Goal: Transaction & Acquisition: Purchase product/service

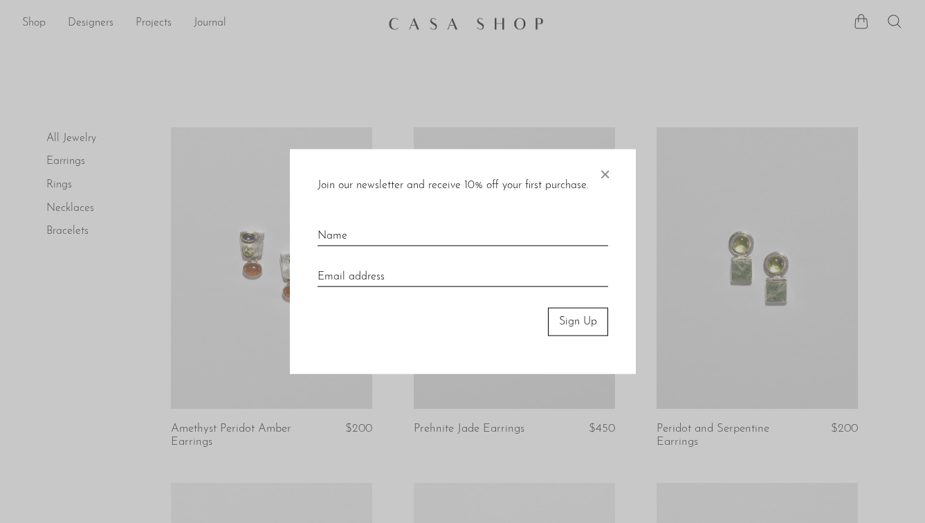
click at [606, 173] on span "×" at bounding box center [605, 171] width 14 height 44
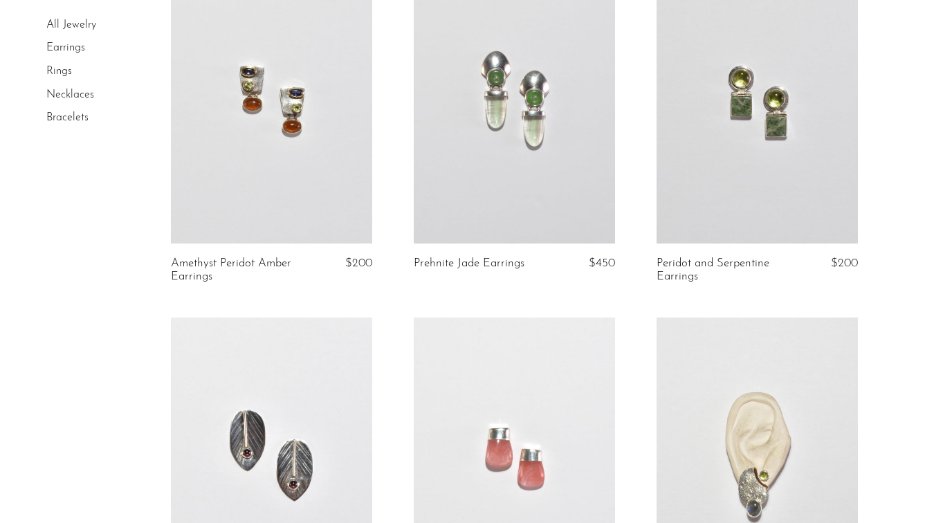
scroll to position [174, 0]
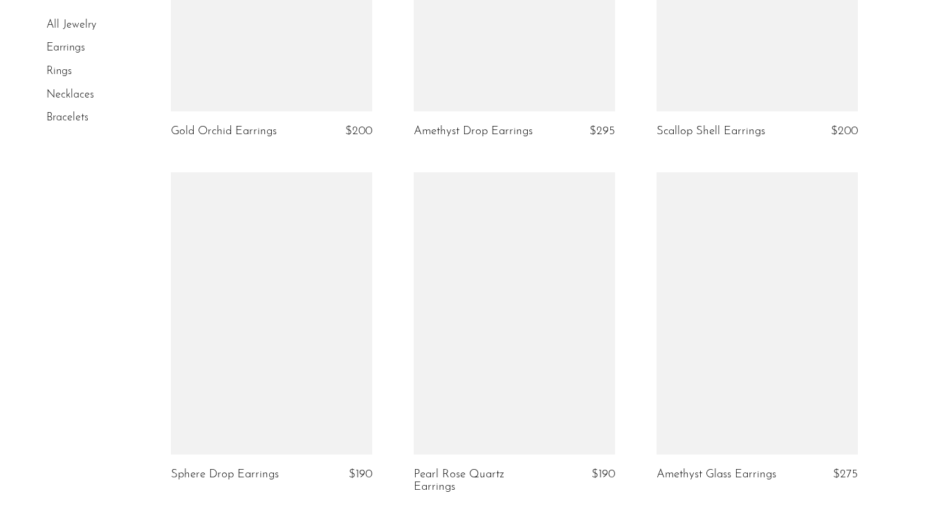
scroll to position [3134, 0]
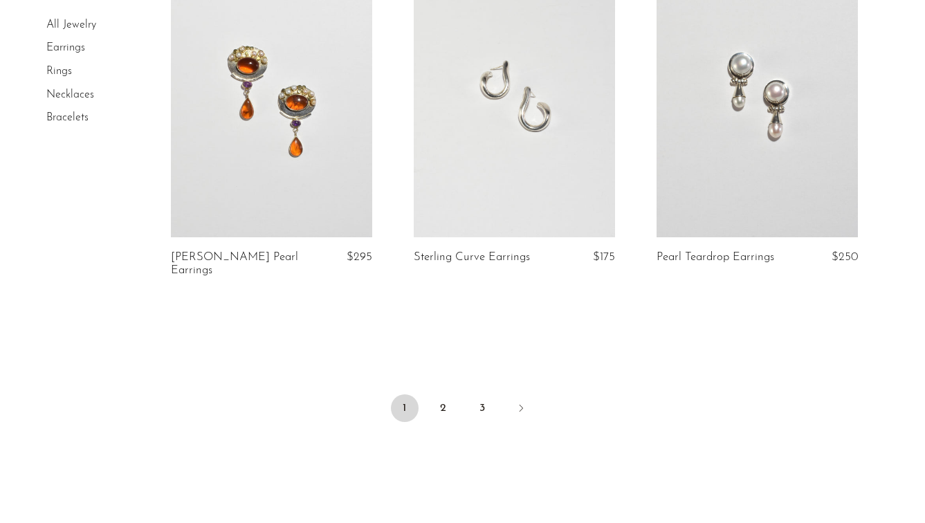
scroll to position [4048, 0]
click at [445, 400] on link "2" at bounding box center [443, 407] width 28 height 28
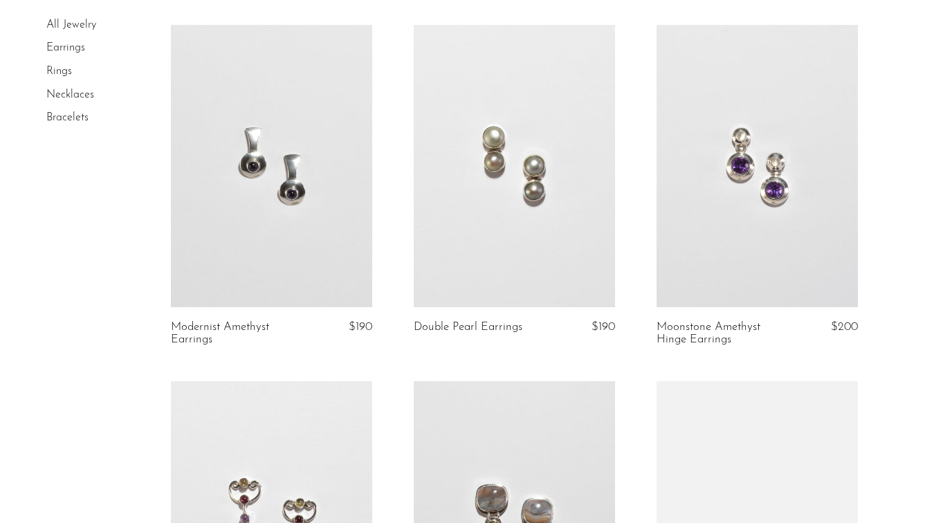
scroll to position [468, 0]
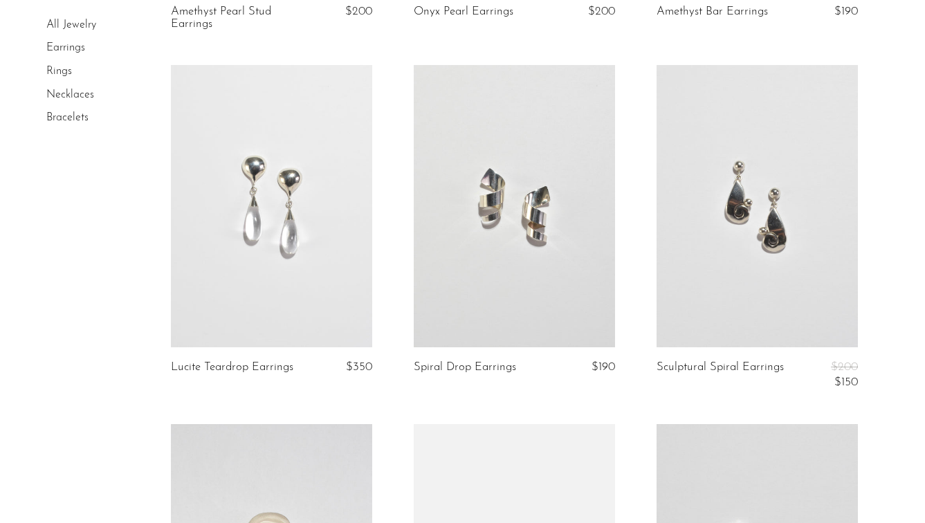
scroll to position [1495, 0]
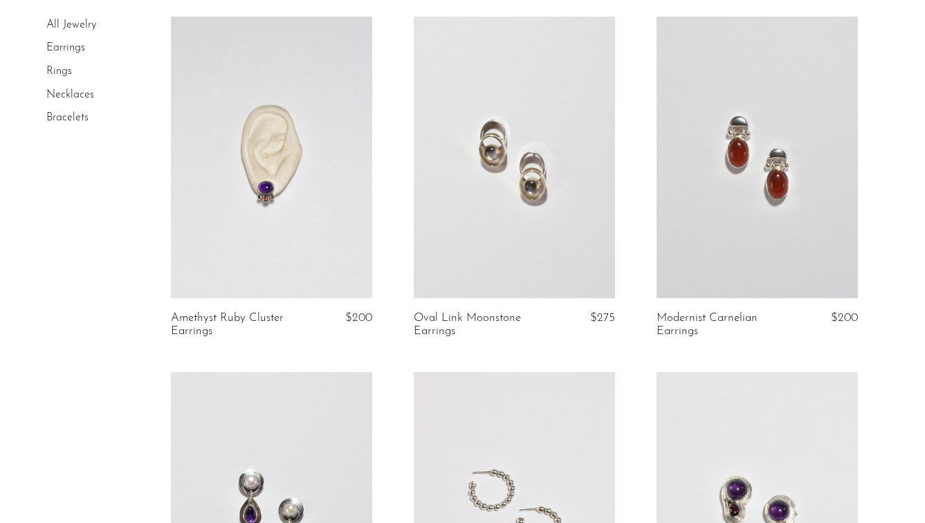
scroll to position [1893, 0]
click at [889, 233] on section "All Jewelry Earrings Rings Necklaces Bracelets" at bounding box center [462, 378] width 925 height 4289
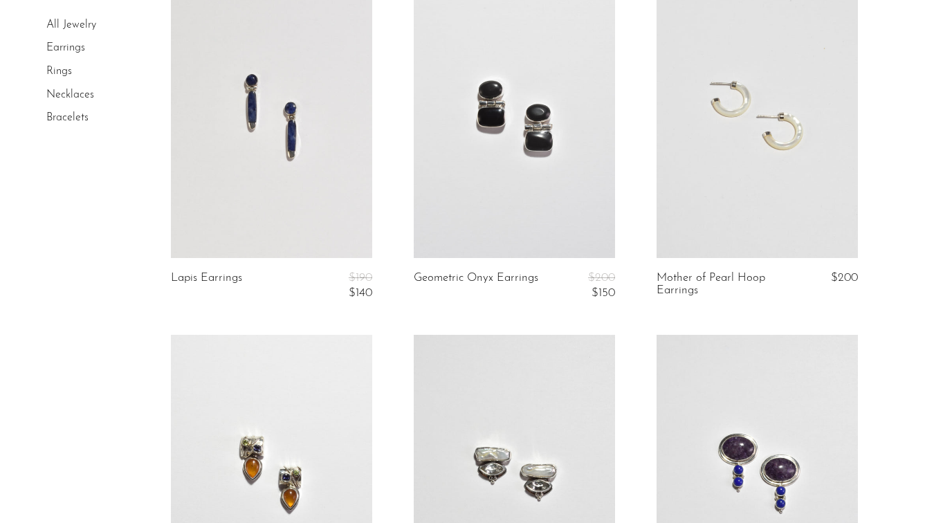
scroll to position [3012, 0]
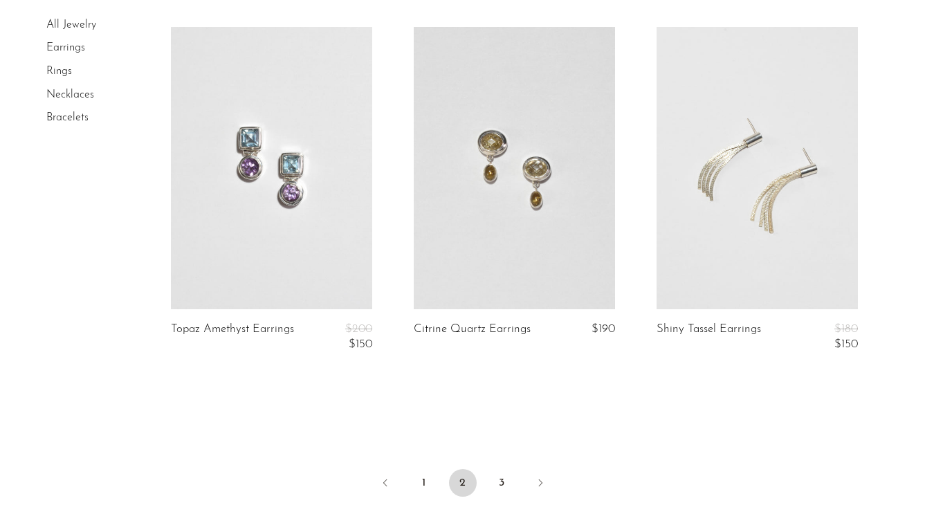
scroll to position [4090, 0]
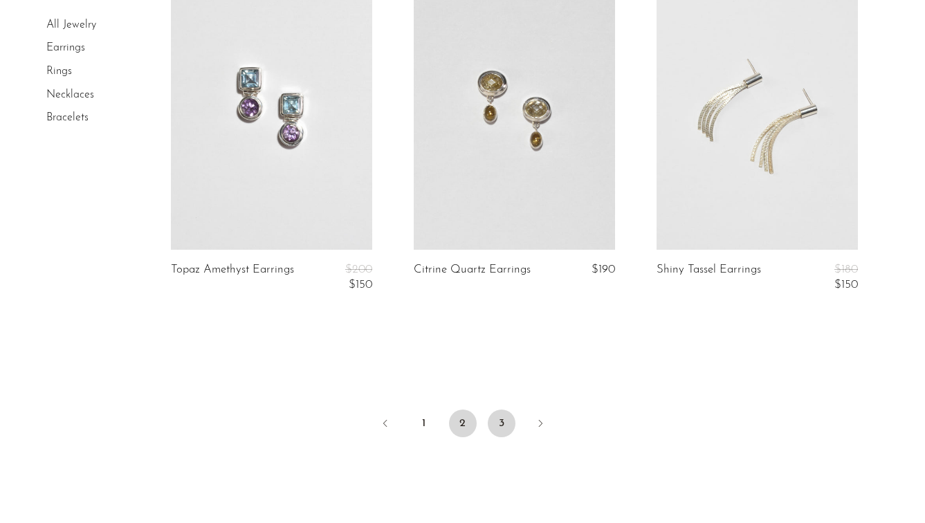
click at [501, 425] on link "3" at bounding box center [502, 423] width 28 height 28
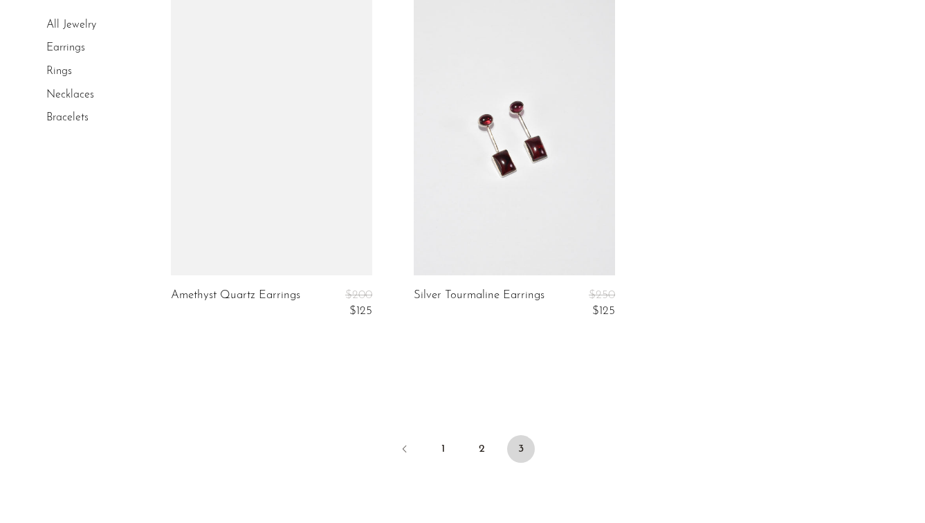
scroll to position [852, 0]
